Goal: Transaction & Acquisition: Subscribe to service/newsletter

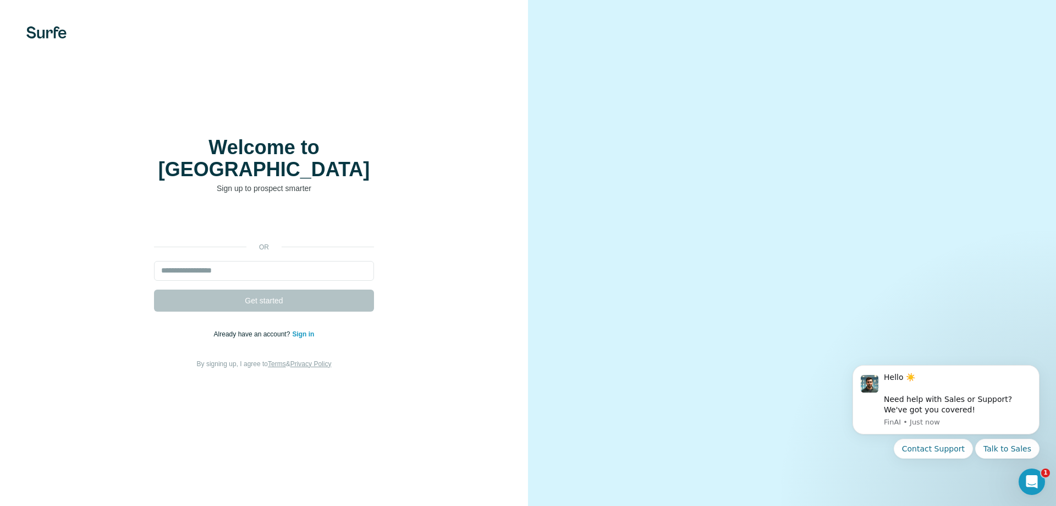
click at [255, 215] on div "Über Google anmelden. Wird in neuem Tab geöffnet." at bounding box center [264, 222] width 220 height 24
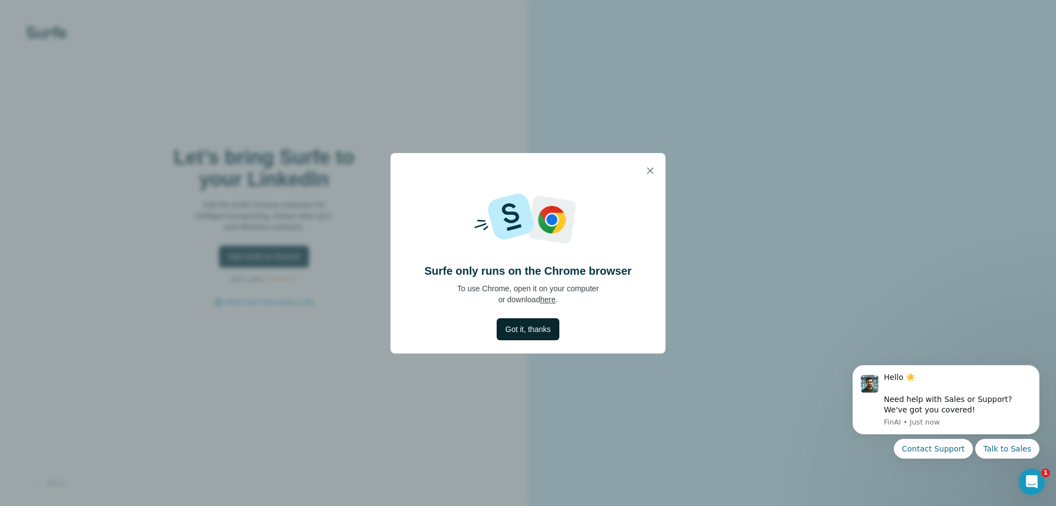
click at [542, 332] on span "Got it, thanks" at bounding box center [528, 328] width 45 height 11
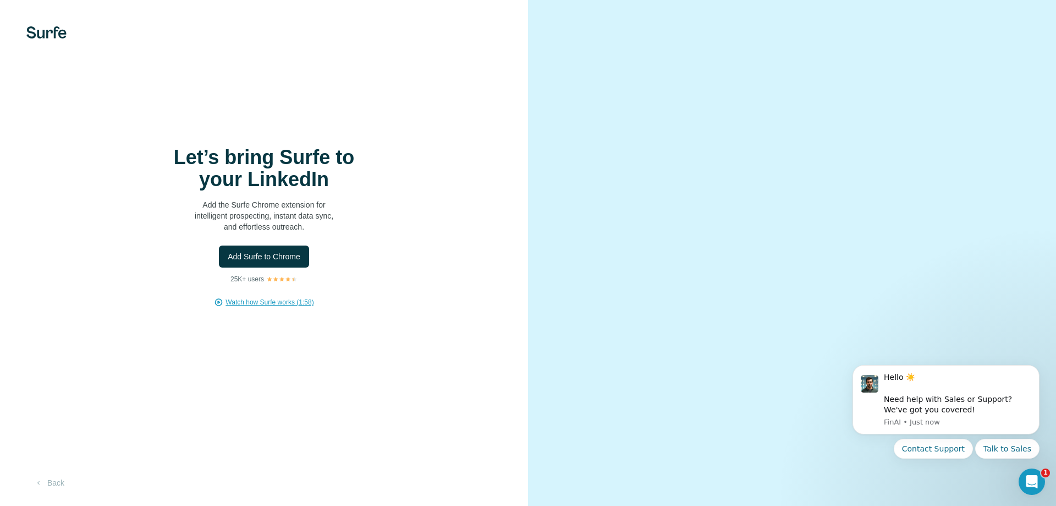
click at [271, 306] on span "Watch how Surfe works (1:58)" at bounding box center [270, 302] width 88 height 10
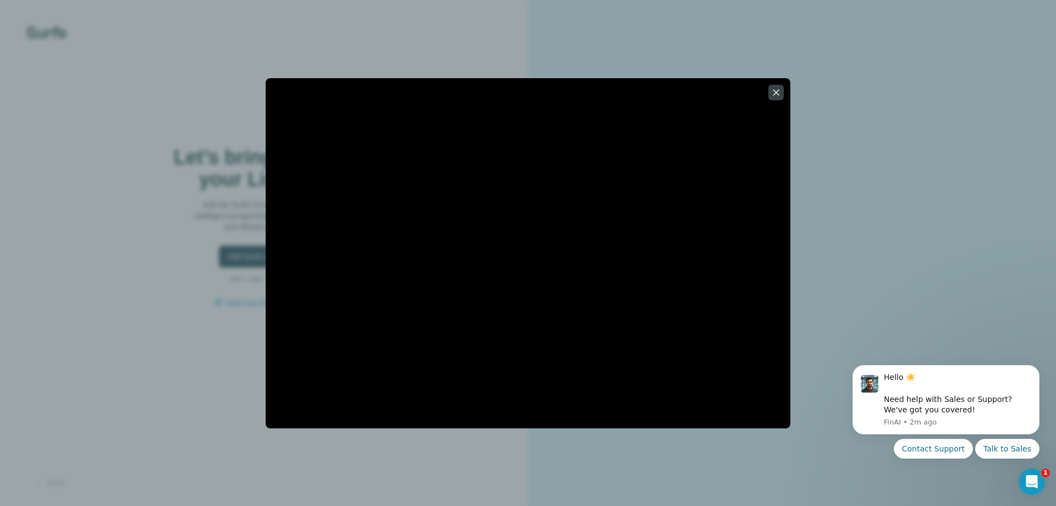
click at [167, 394] on div at bounding box center [528, 253] width 1056 height 506
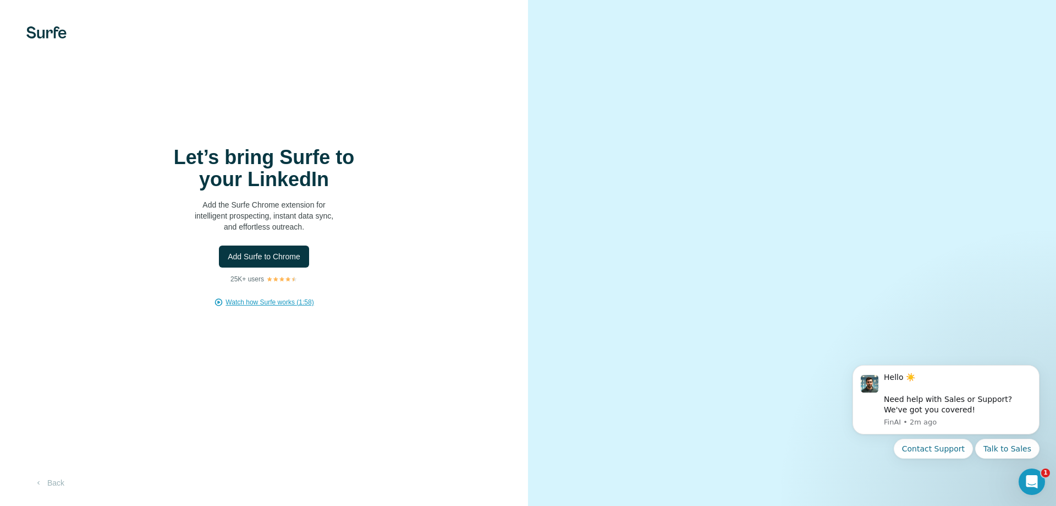
click at [266, 304] on span "Watch how Surfe works (1:58)" at bounding box center [270, 302] width 88 height 10
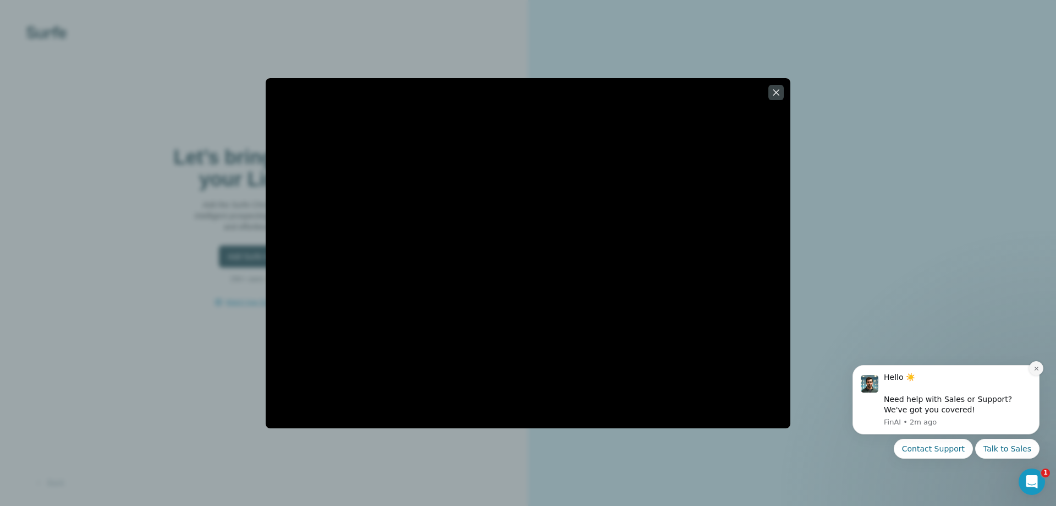
click at [1037, 370] on icon "Dismiss notification" at bounding box center [1037, 368] width 6 height 6
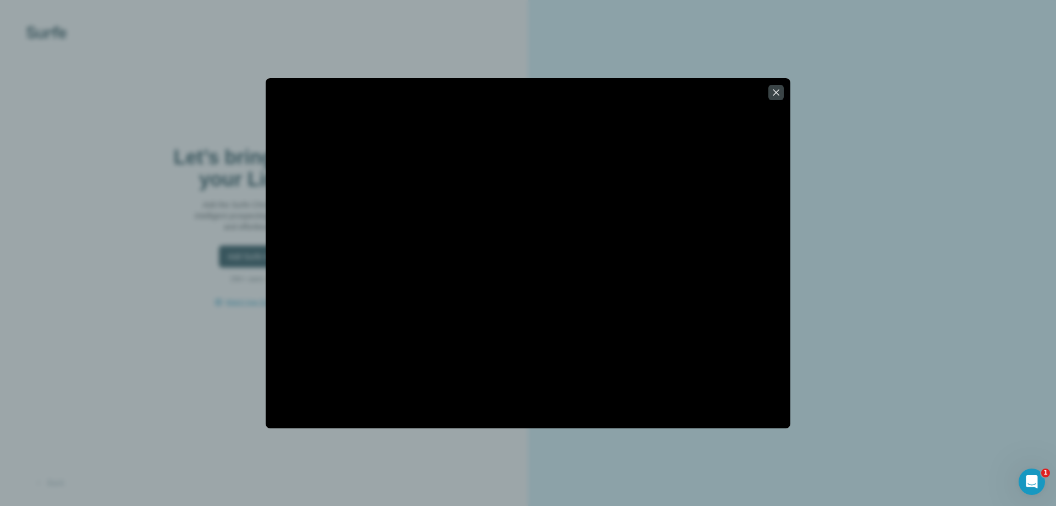
click at [188, 476] on div at bounding box center [528, 253] width 1056 height 506
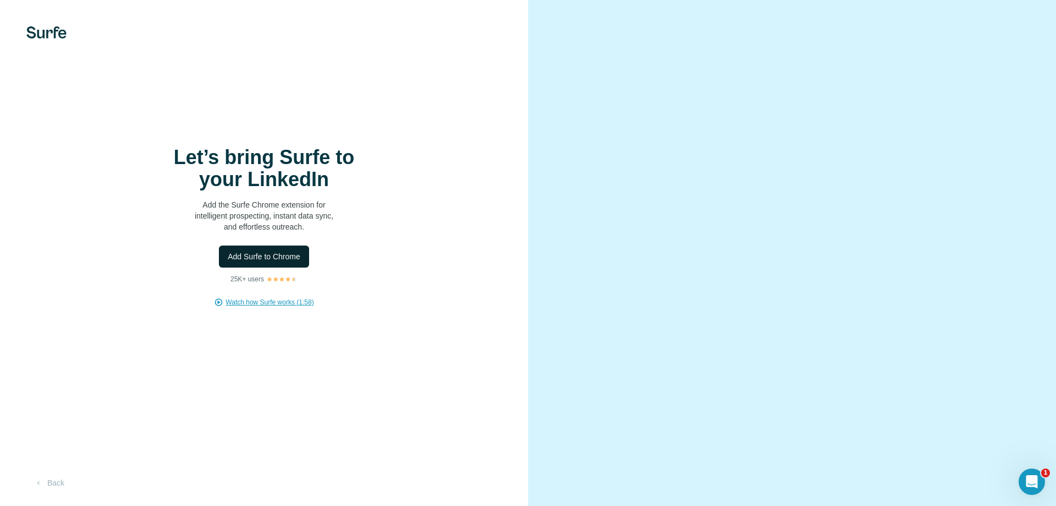
click at [259, 257] on span "Add Surfe to Chrome" at bounding box center [264, 256] width 73 height 11
click at [275, 254] on span "Add Surfe to Chrome" at bounding box center [264, 256] width 73 height 11
